Goal: Obtain resource: Obtain resource

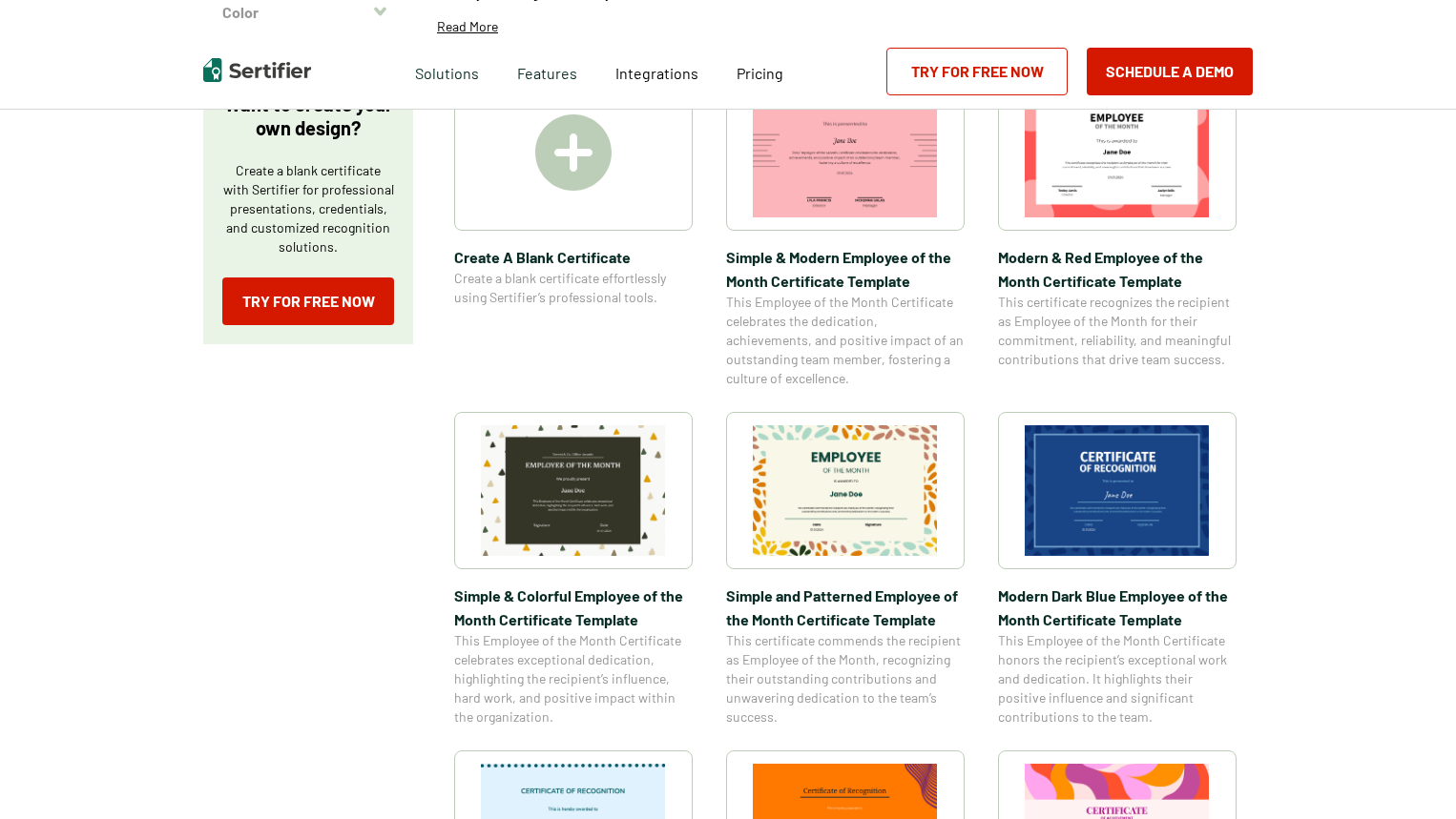
scroll to position [382, 0]
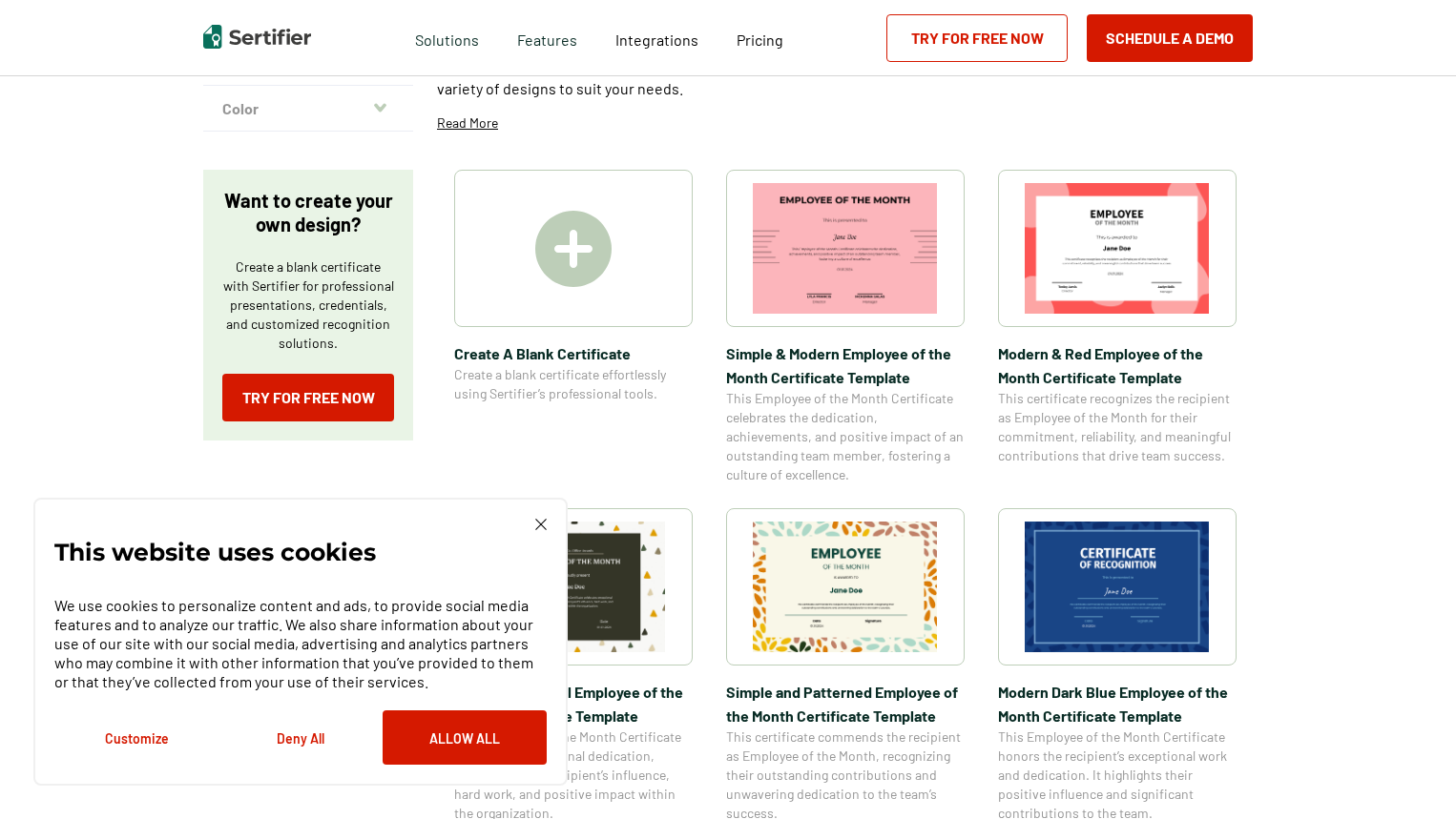
scroll to position [286, 0]
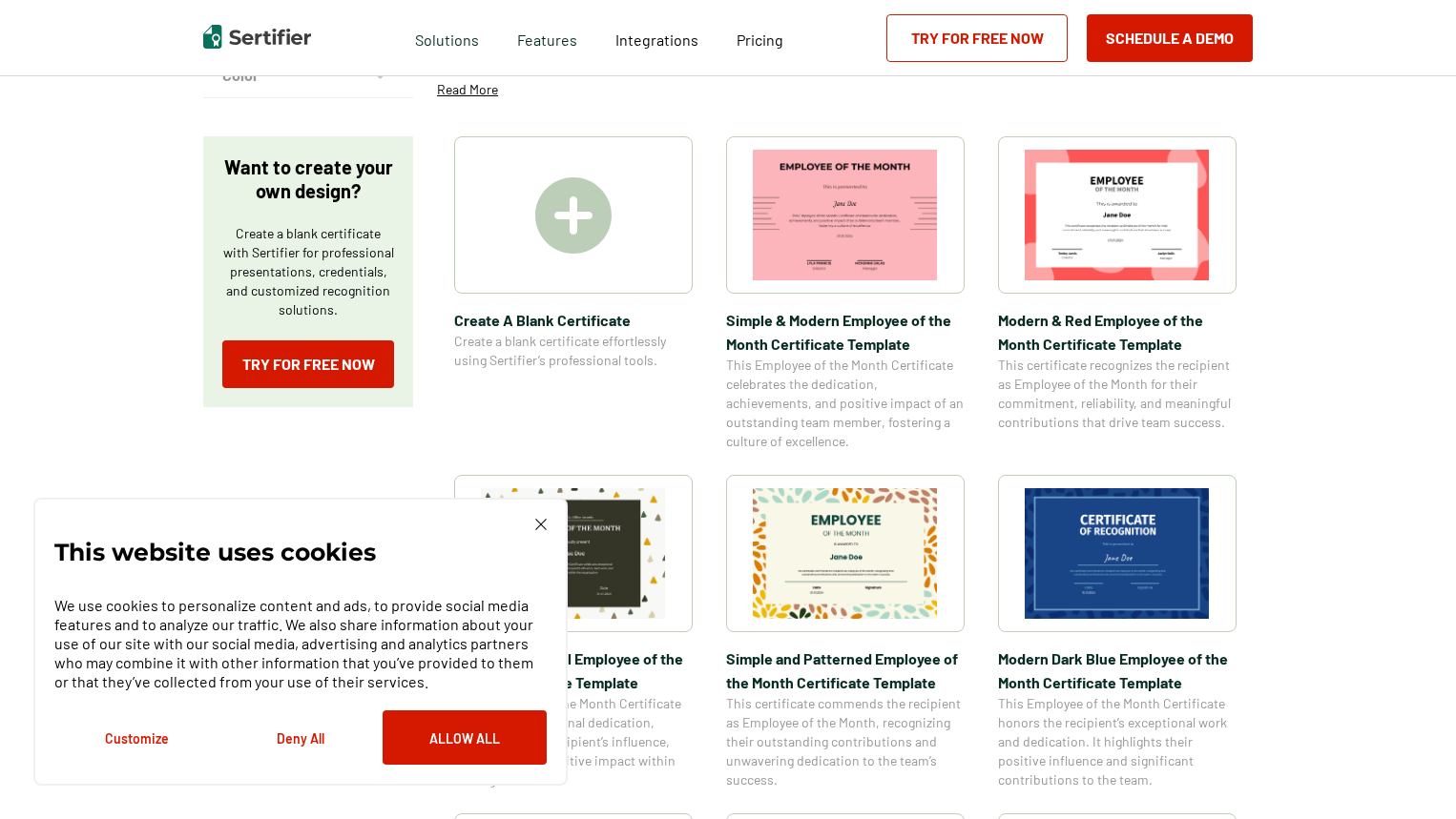
click at [841, 572] on img at bounding box center [845, 553] width 185 height 130
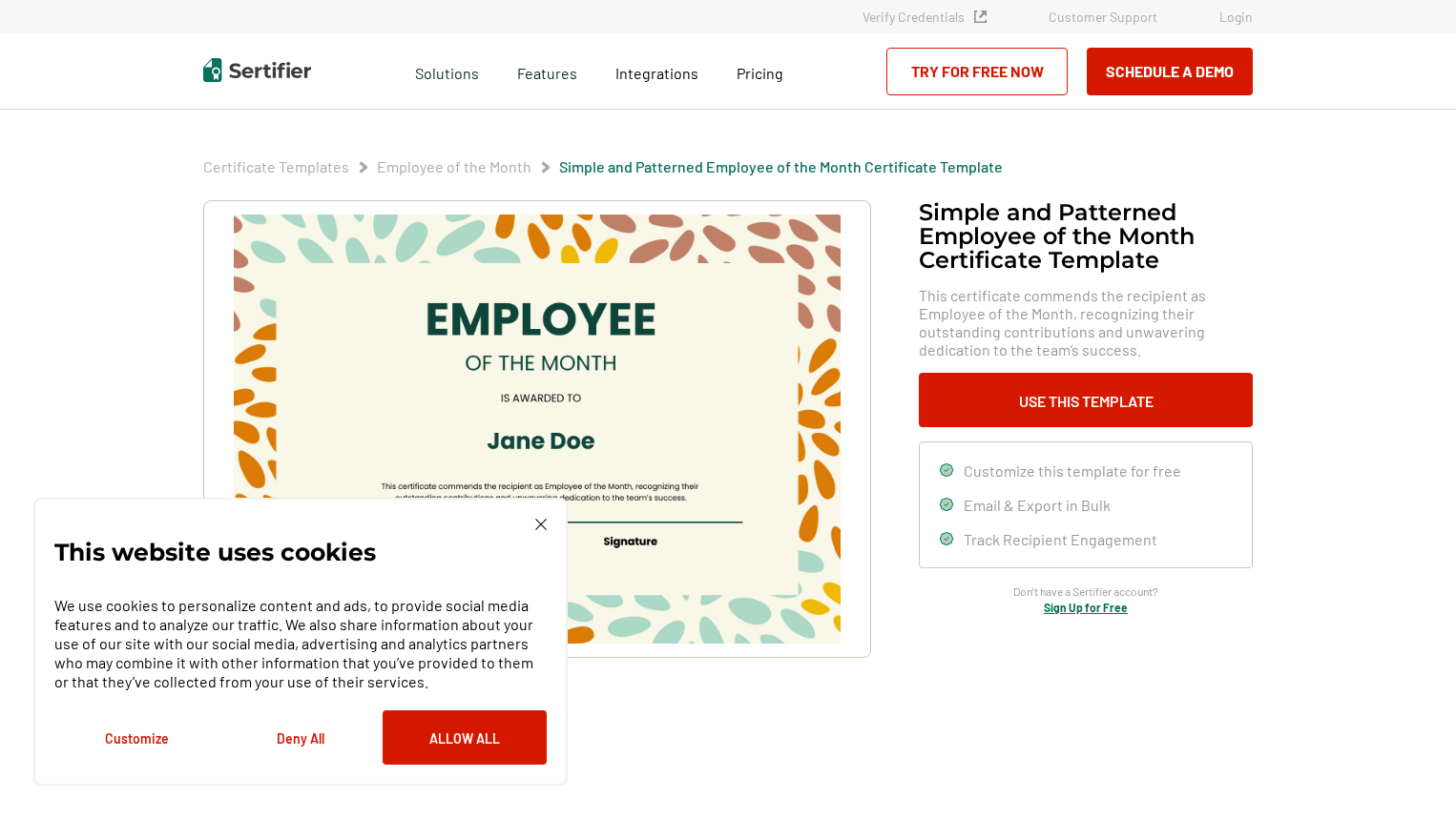
click at [541, 525] on img at bounding box center [541, 525] width 12 height 12
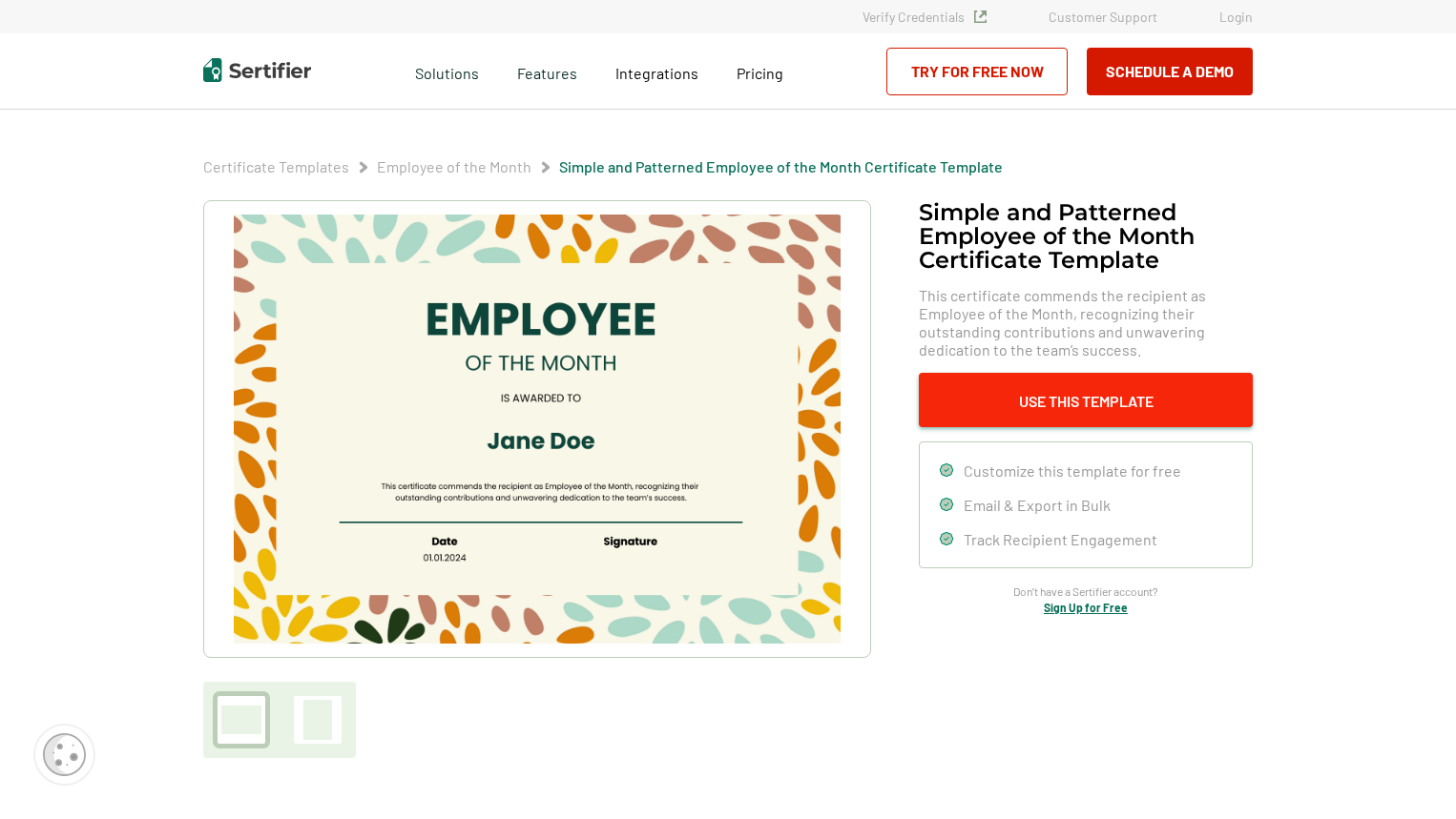
click at [1138, 396] on button "Use This Template" at bounding box center [1085, 400] width 333 height 54
